Goal: Task Accomplishment & Management: Use online tool/utility

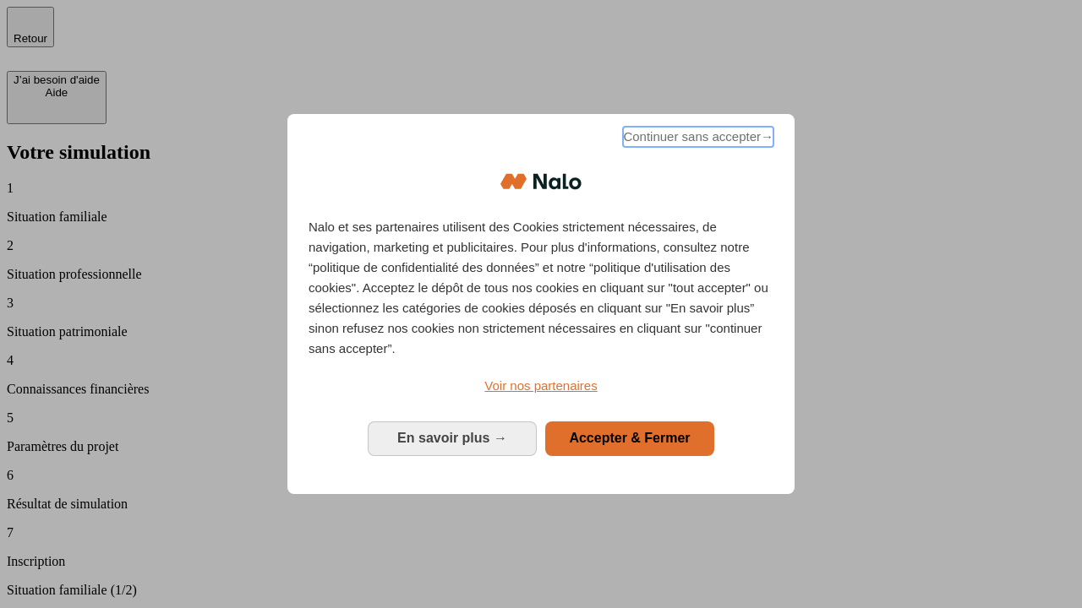
click at [696, 139] on span "Continuer sans accepter →" at bounding box center [698, 137] width 150 height 20
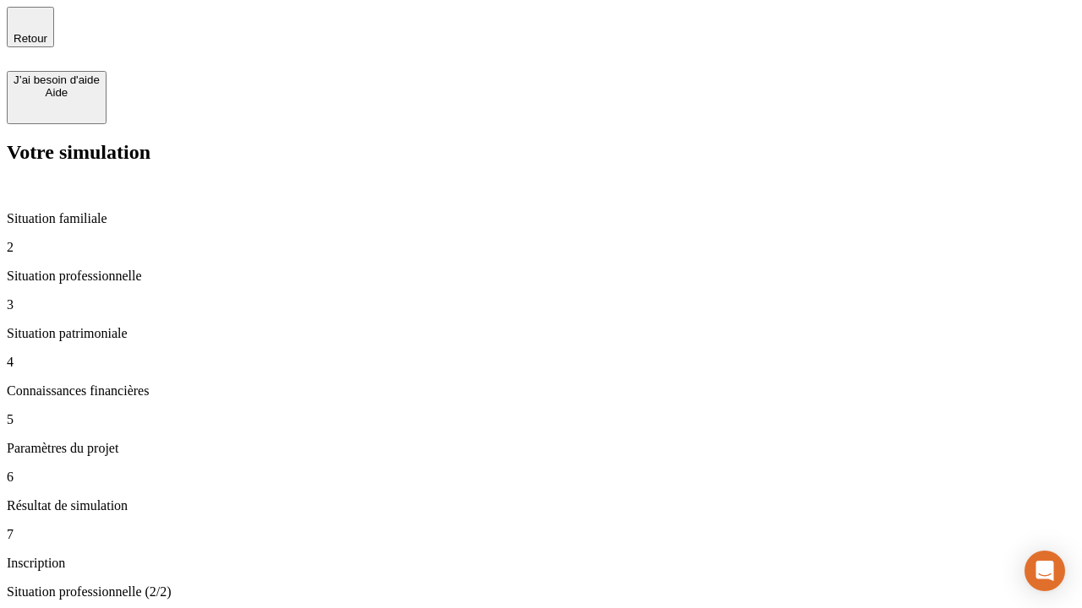
type input "30 000"
type input "40 000"
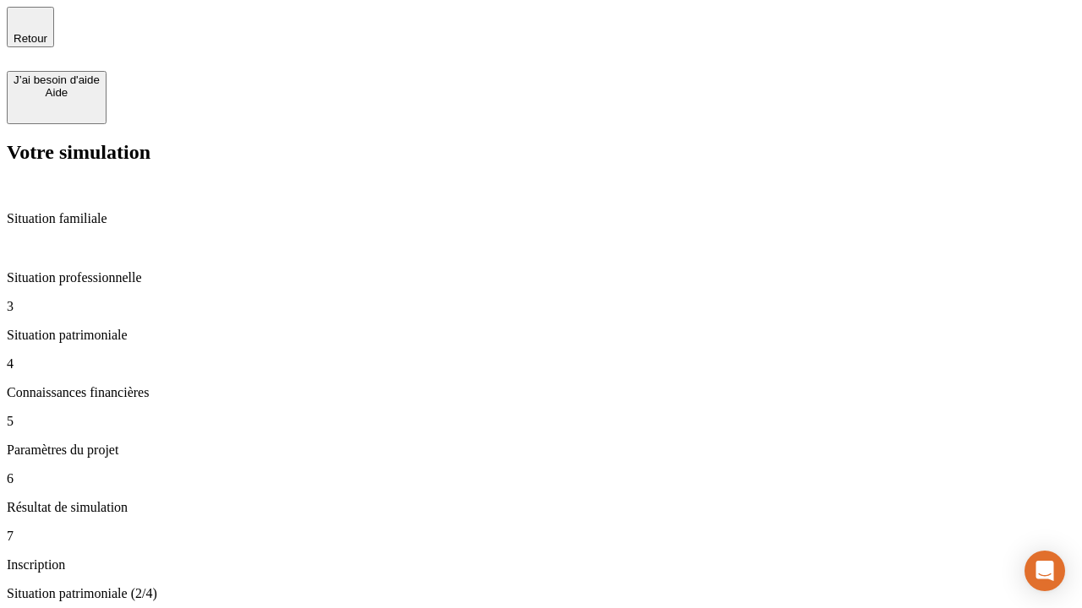
type input "1 100"
type input "20"
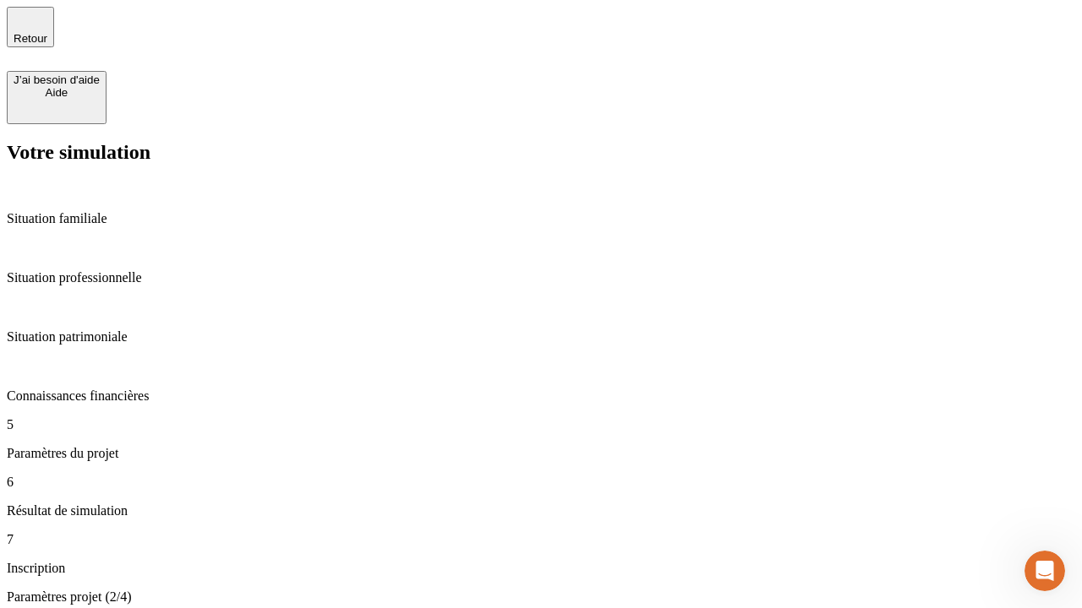
type input "40"
type input "50 000"
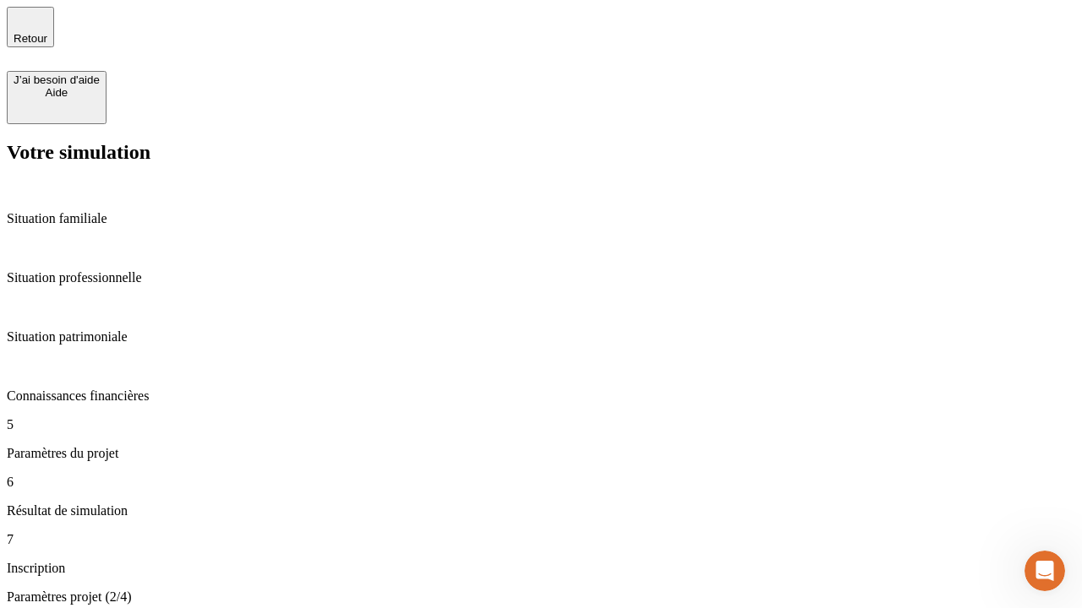
type input "640"
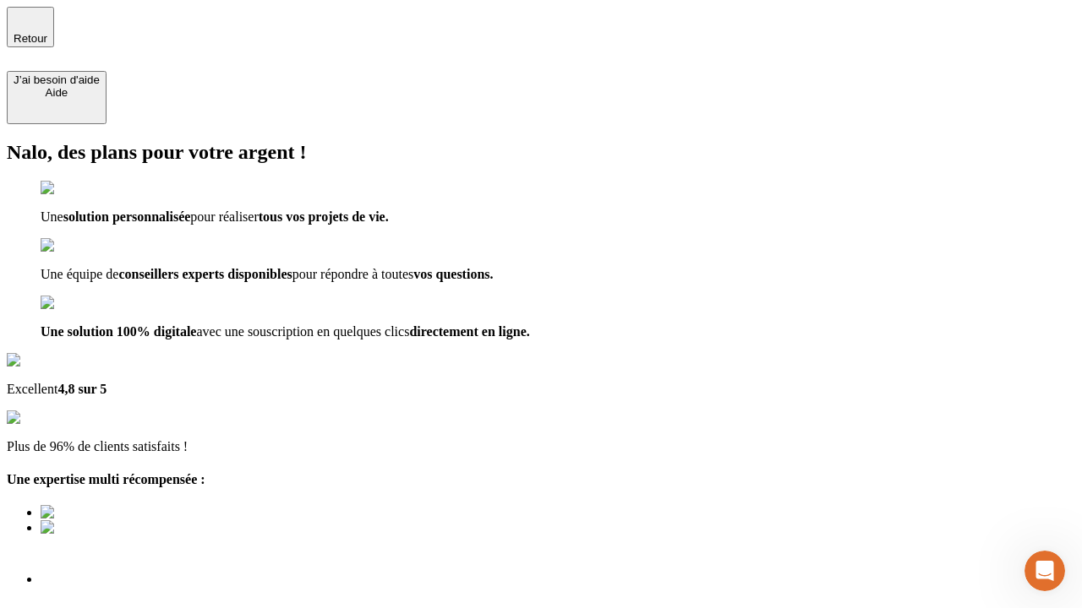
type input "[EMAIL_ADDRESS][DOMAIN_NAME]"
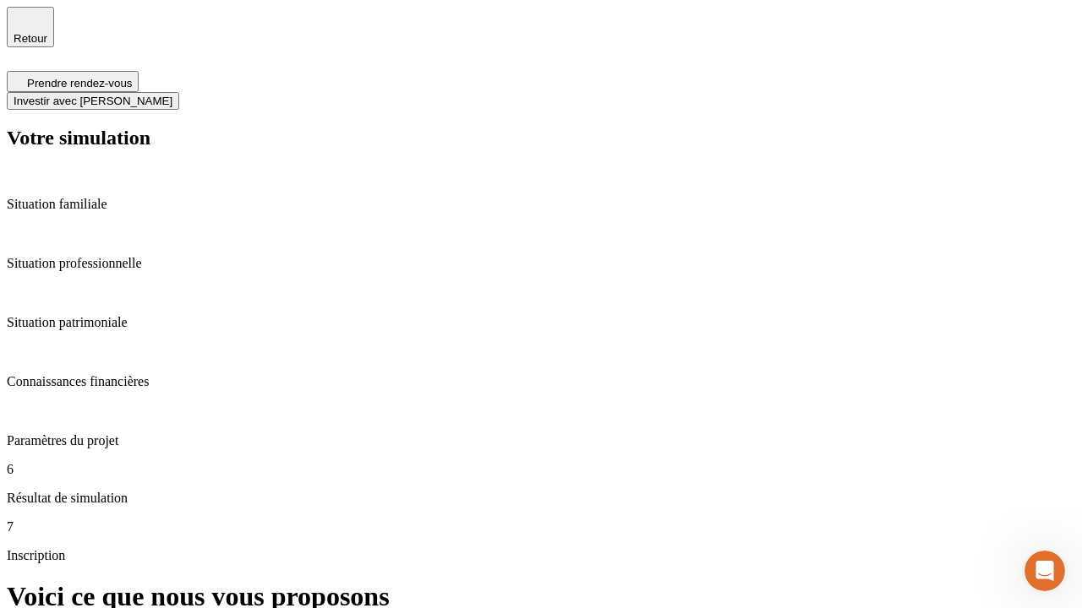
click at [172, 95] on span "Investir avec [PERSON_NAME]" at bounding box center [93, 101] width 159 height 13
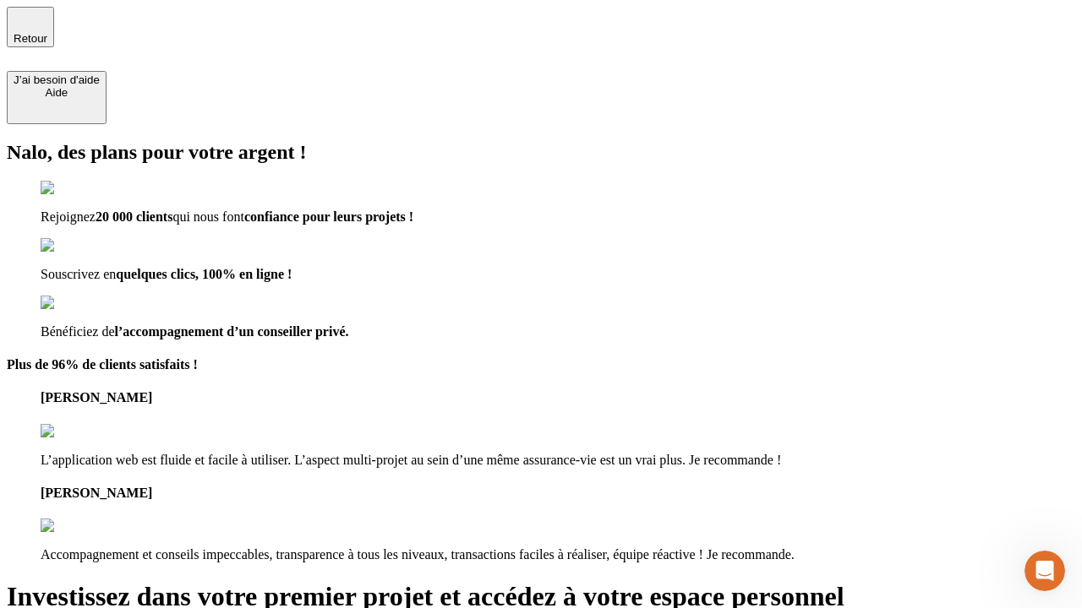
type input "[EMAIL_ADDRESS][DOMAIN_NAME]"
